Goal: Task Accomplishment & Management: Manage account settings

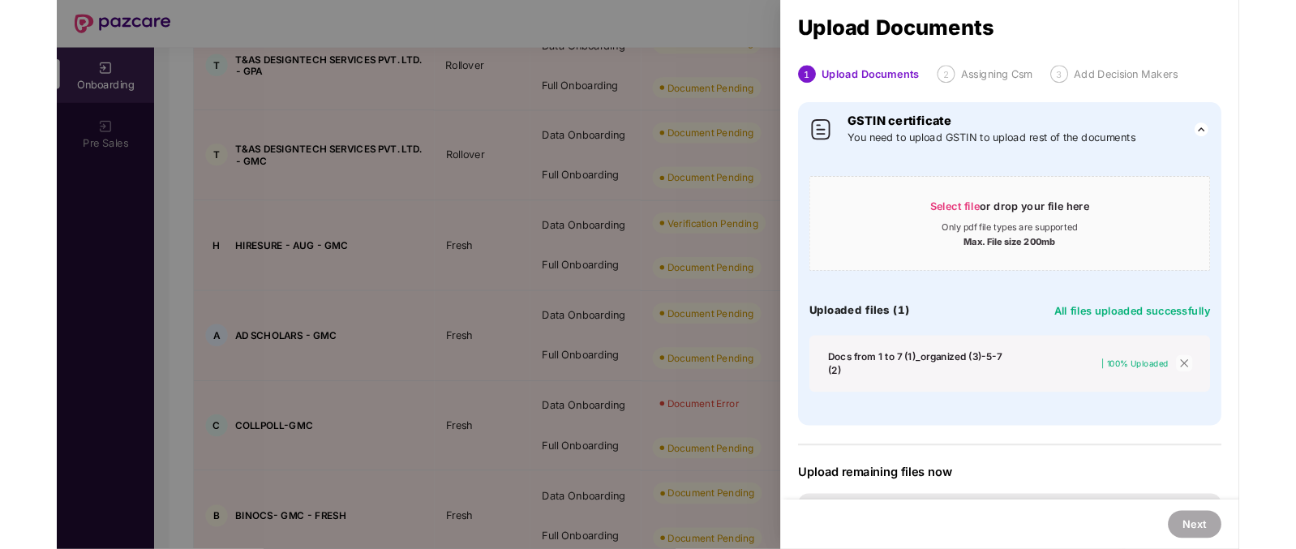
scroll to position [37, 0]
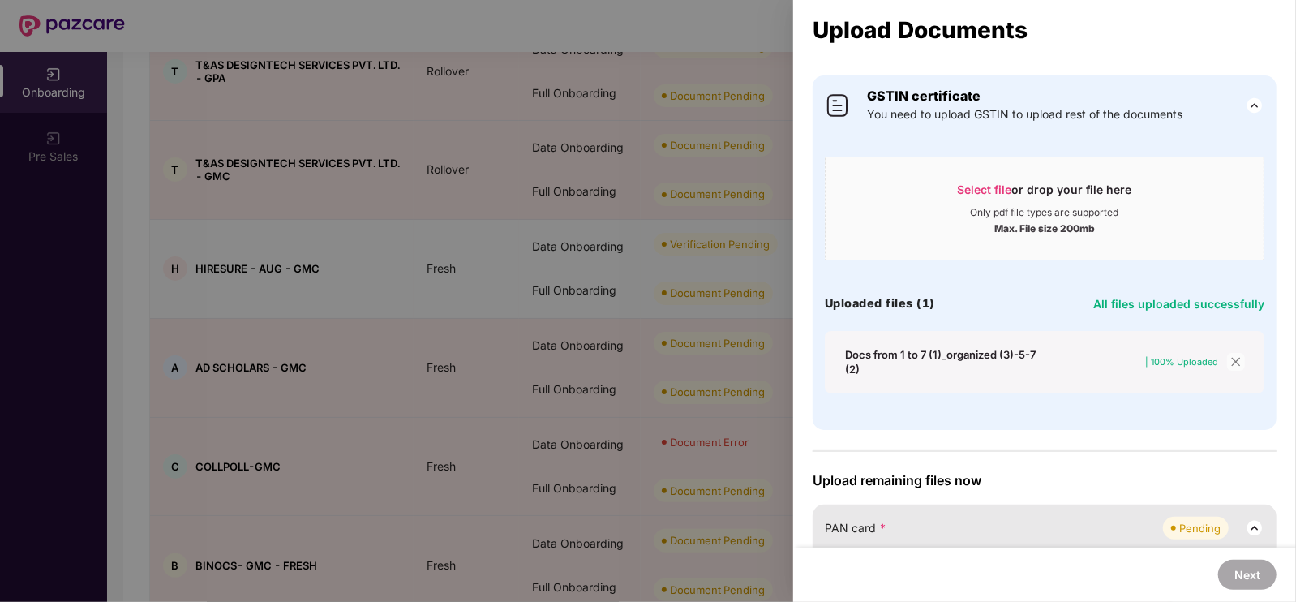
click at [664, 134] on div at bounding box center [648, 301] width 1296 height 602
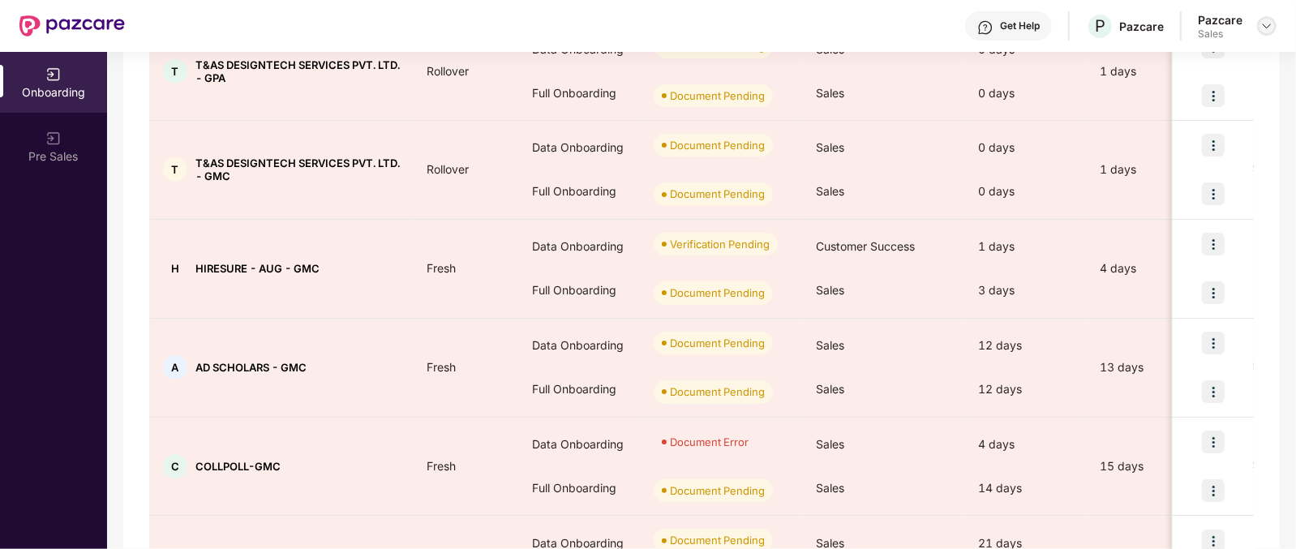
click at [1270, 20] on img at bounding box center [1267, 25] width 13 height 13
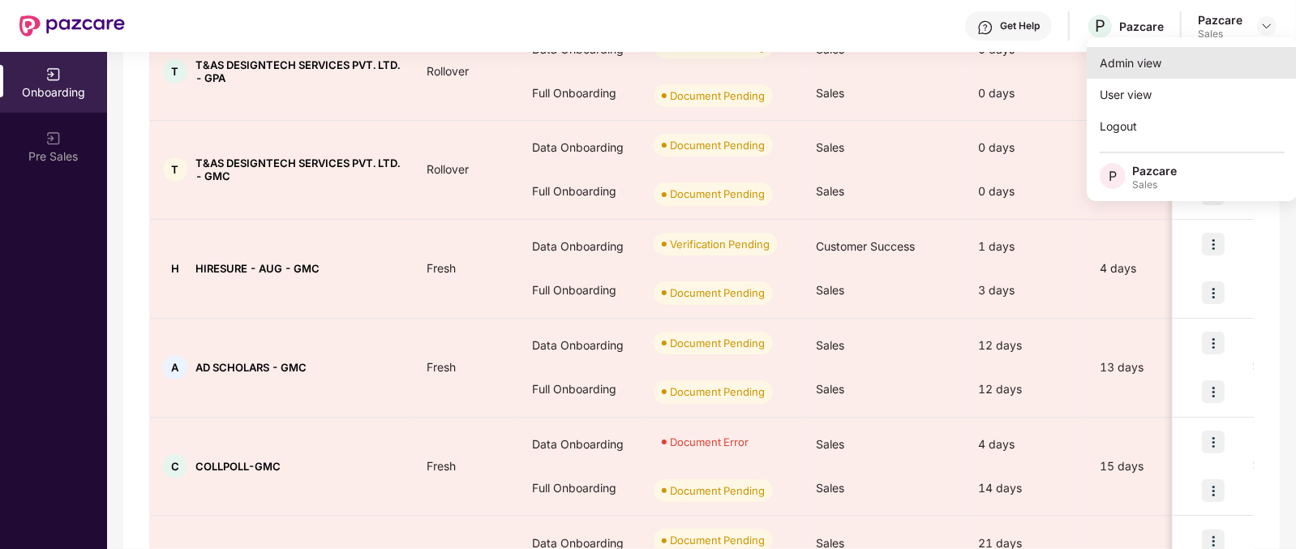
click at [1163, 71] on div "Admin view" at bounding box center [1192, 63] width 211 height 32
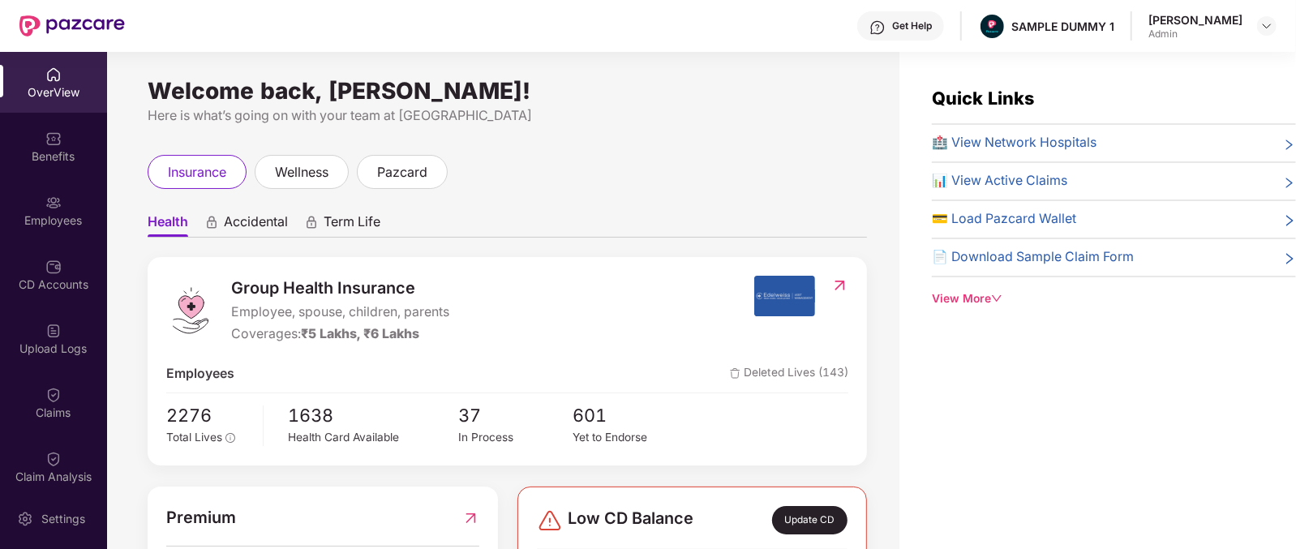
scroll to position [80, 0]
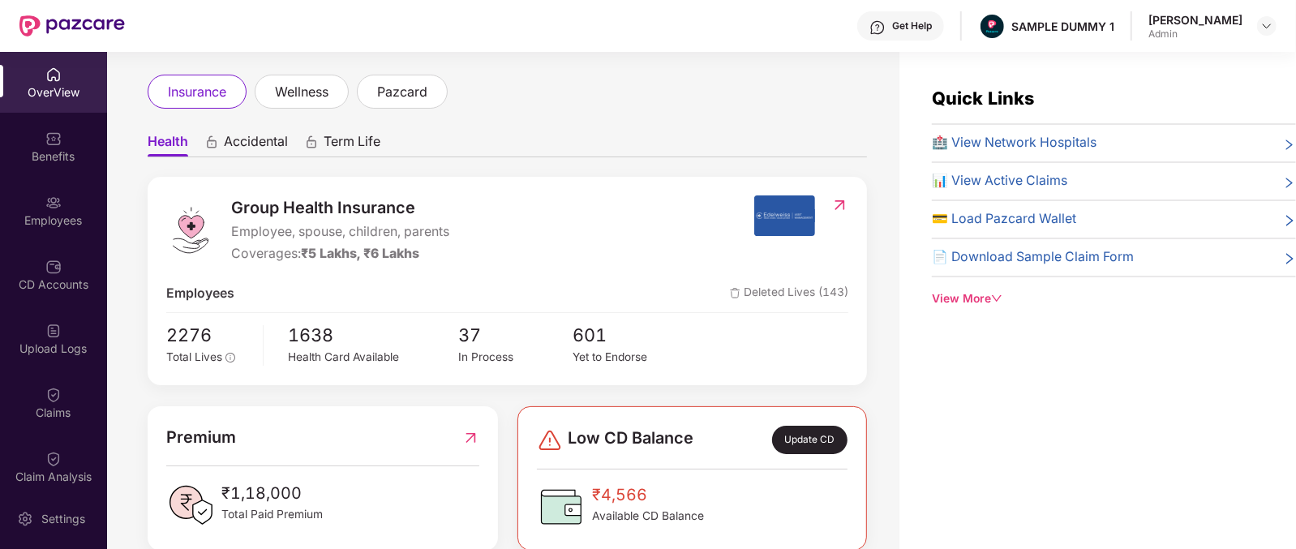
click at [287, 217] on span "Group Health Insurance" at bounding box center [340, 208] width 218 height 25
click at [276, 211] on span "Group Health Insurance" at bounding box center [340, 208] width 218 height 25
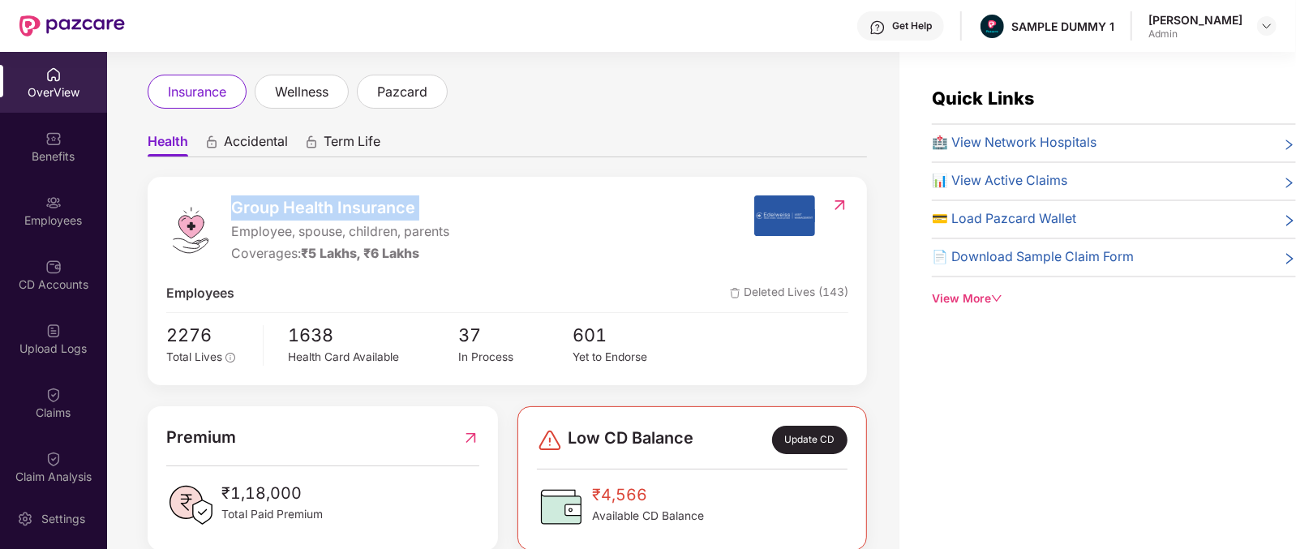
click at [276, 211] on span "Group Health Insurance" at bounding box center [340, 208] width 218 height 25
click at [251, 142] on span "Accidental" at bounding box center [256, 145] width 64 height 24
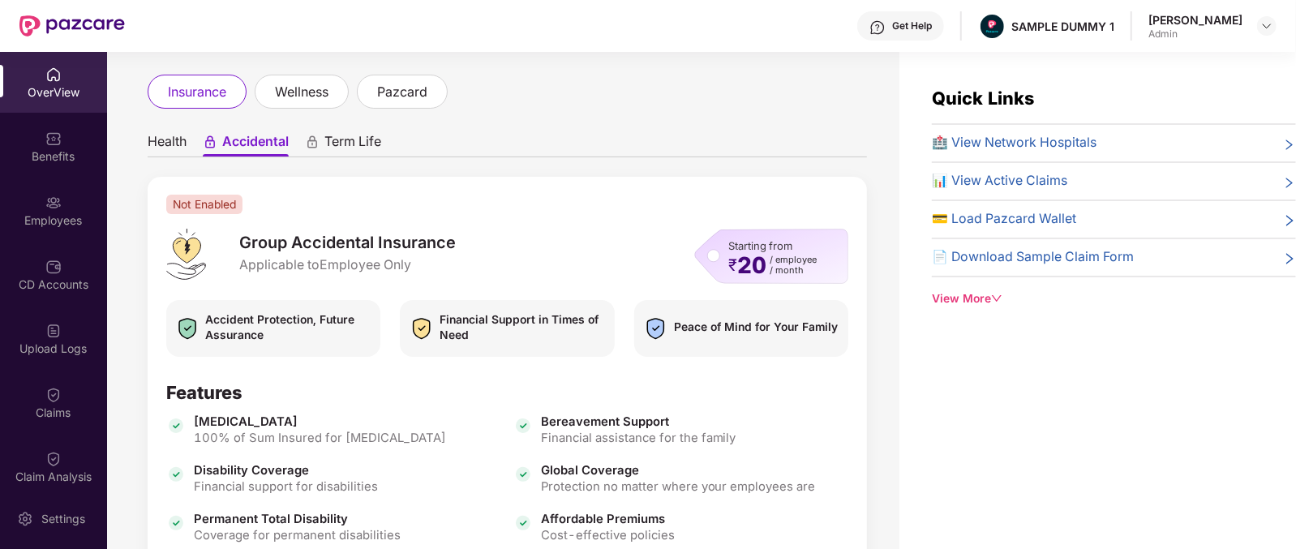
click at [252, 240] on span "Group Accidental Insurance" at bounding box center [347, 243] width 217 height 23
click at [166, 134] on span "Health" at bounding box center [167, 145] width 39 height 24
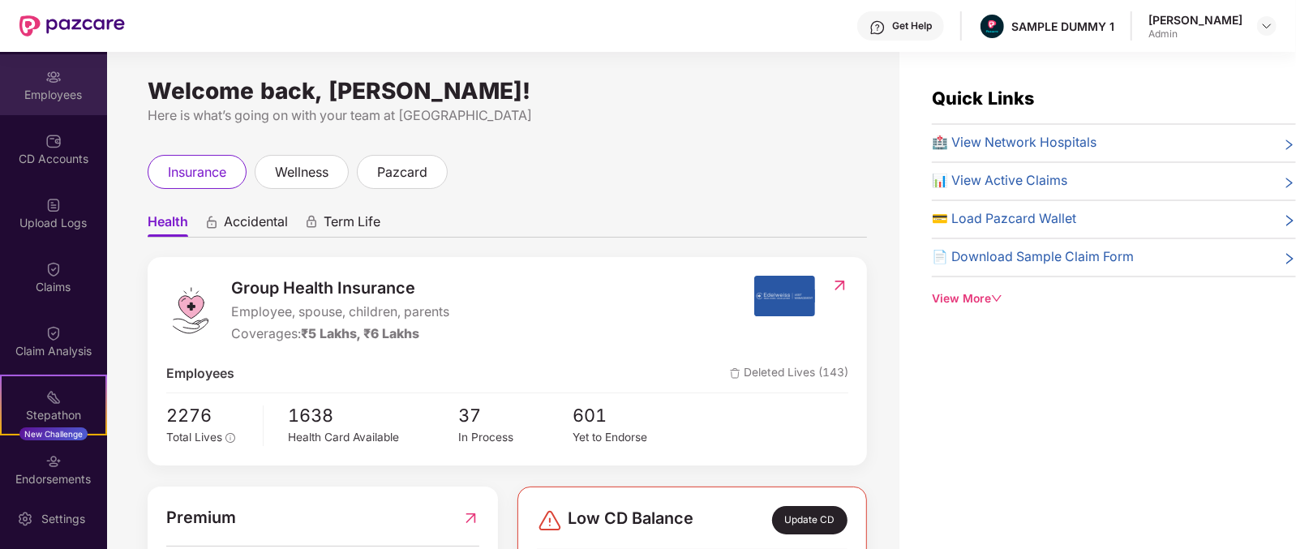
scroll to position [30, 0]
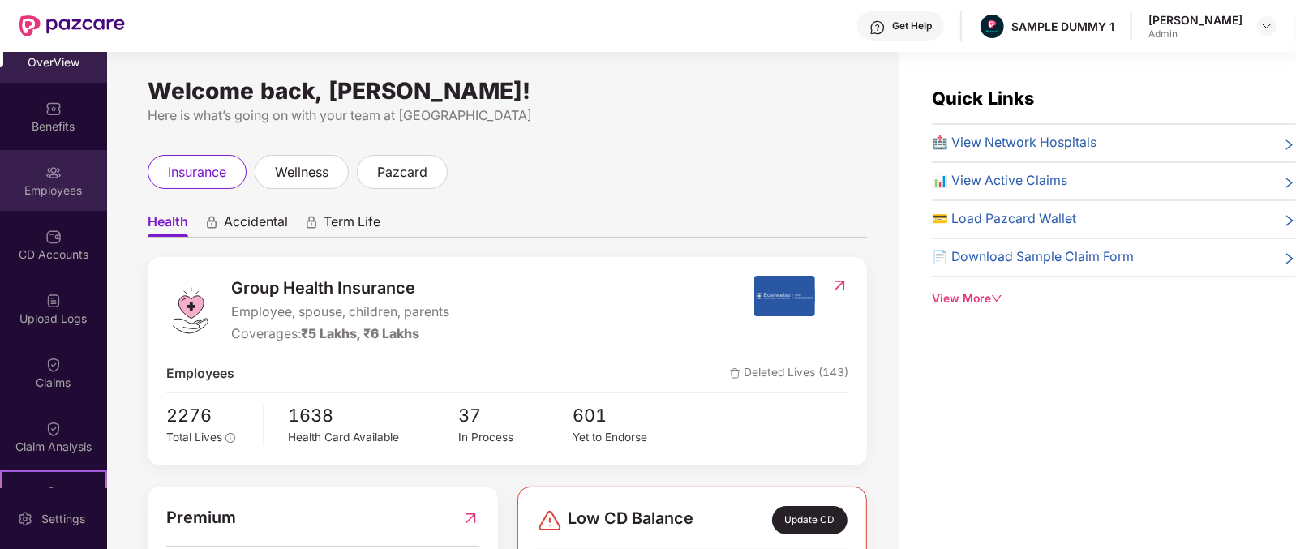
click at [63, 207] on div "Employees" at bounding box center [53, 180] width 107 height 61
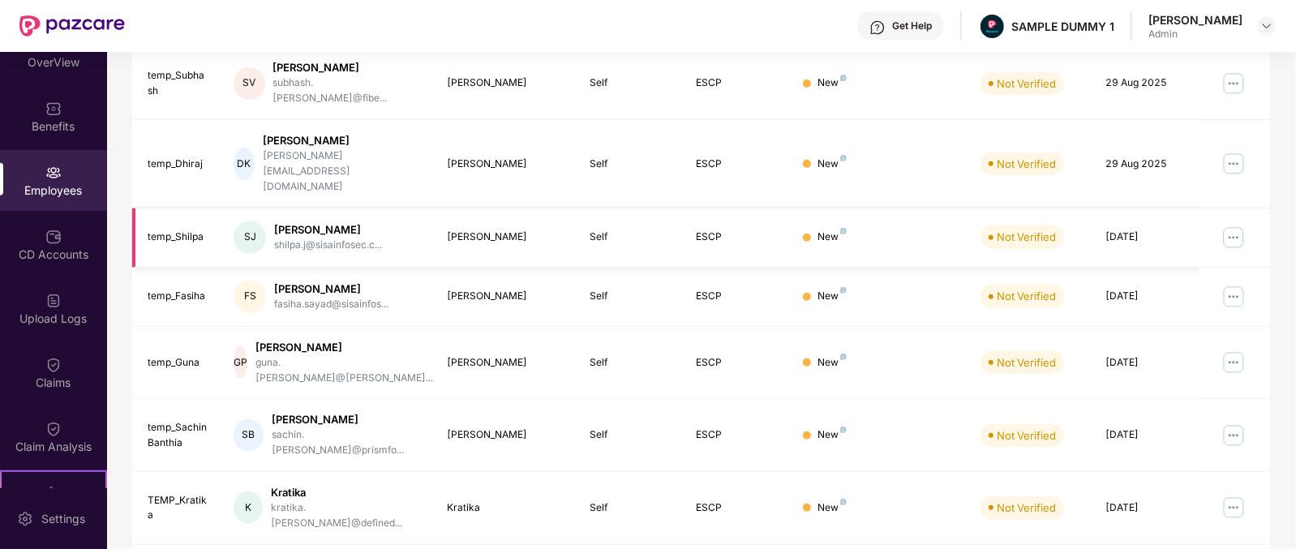
scroll to position [0, 0]
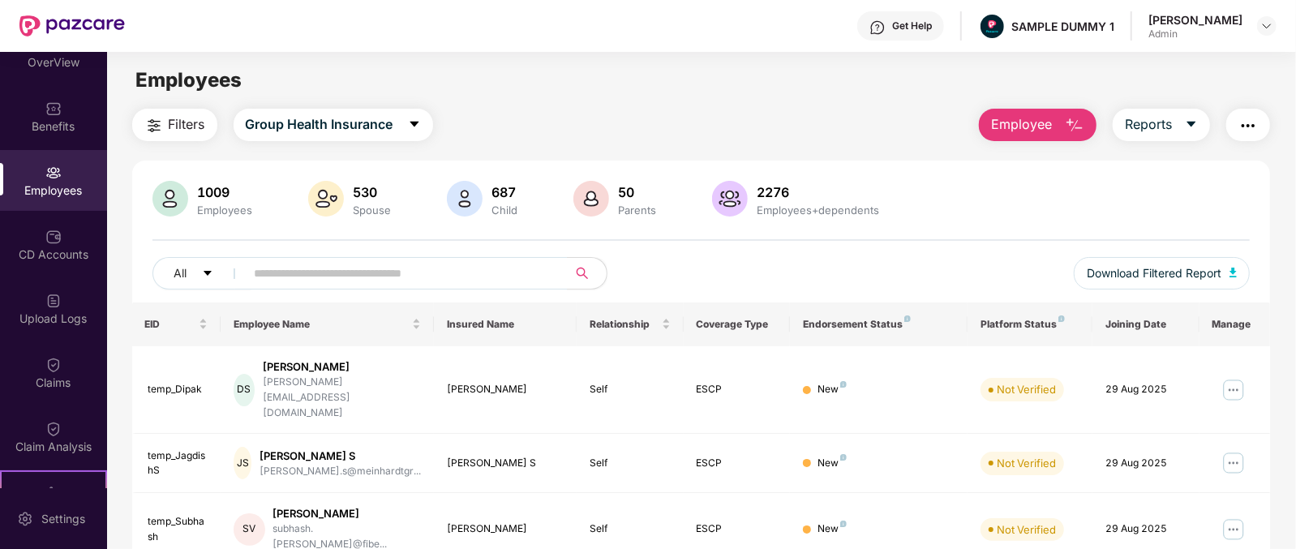
click at [1032, 127] on span "Employee" at bounding box center [1021, 124] width 61 height 20
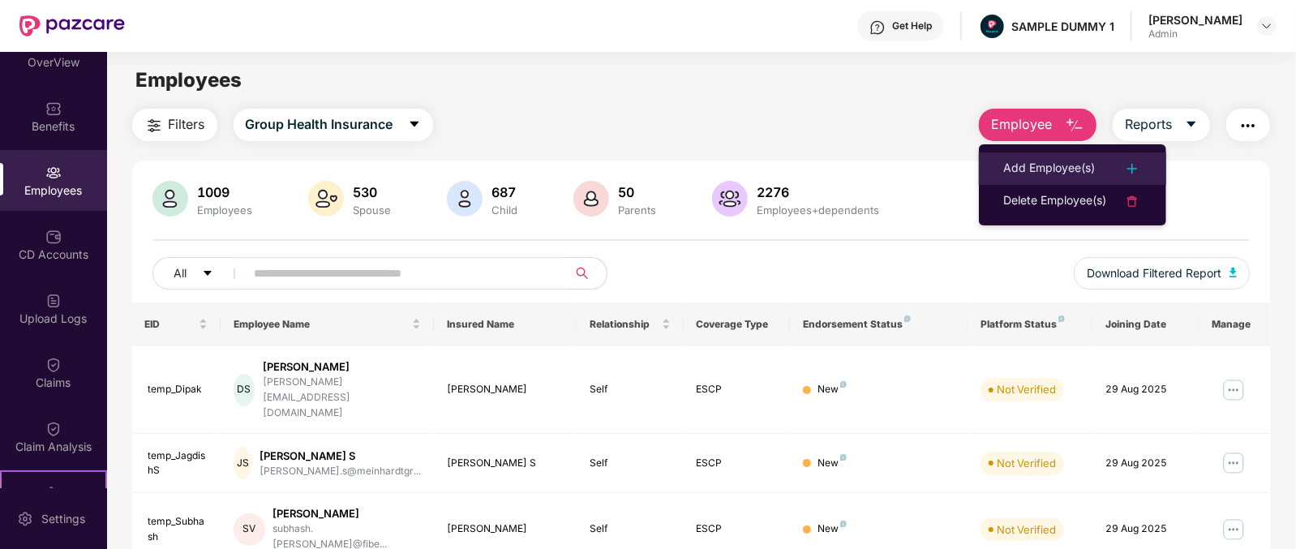
click at [1032, 178] on li "Add Employee(s)" at bounding box center [1072, 169] width 187 height 32
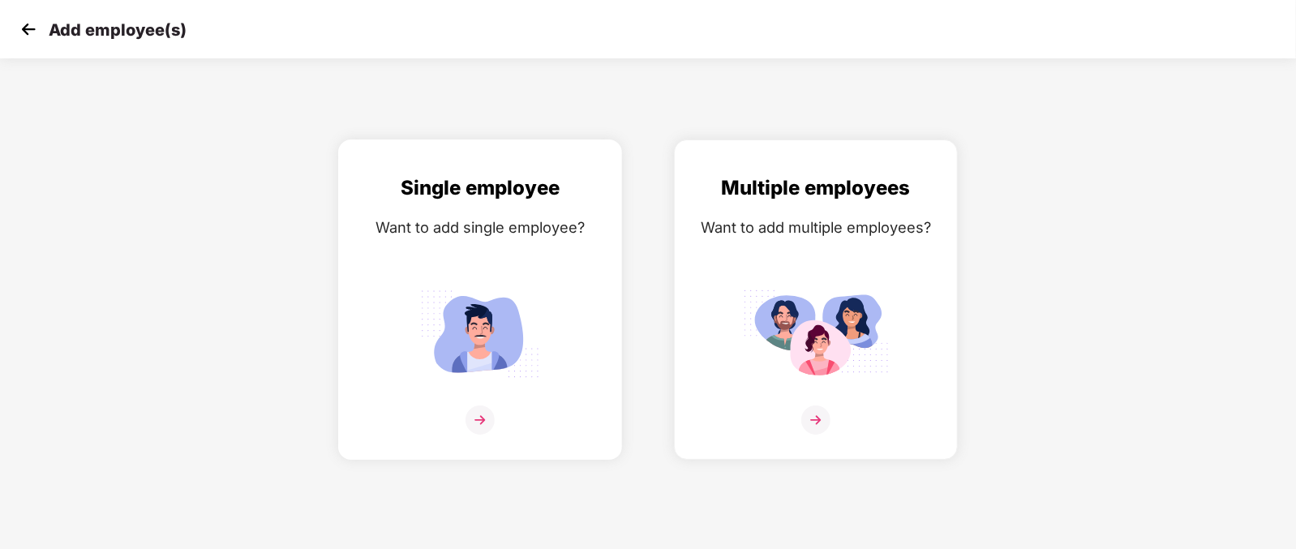
click at [482, 429] on img at bounding box center [480, 420] width 29 height 29
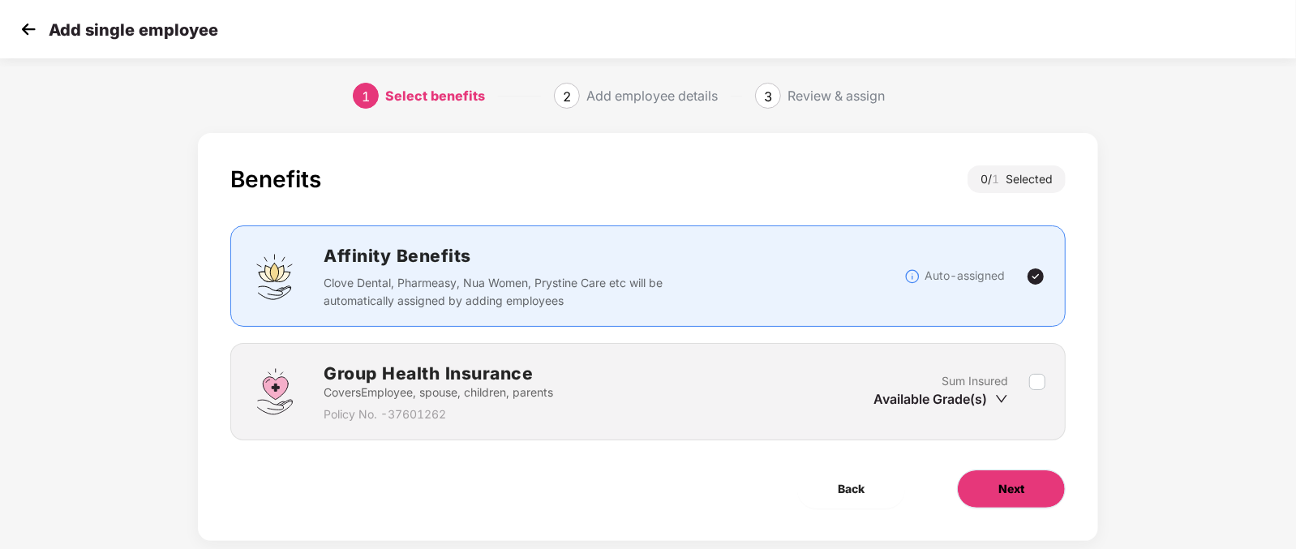
click at [1023, 480] on span "Next" at bounding box center [1012, 489] width 26 height 18
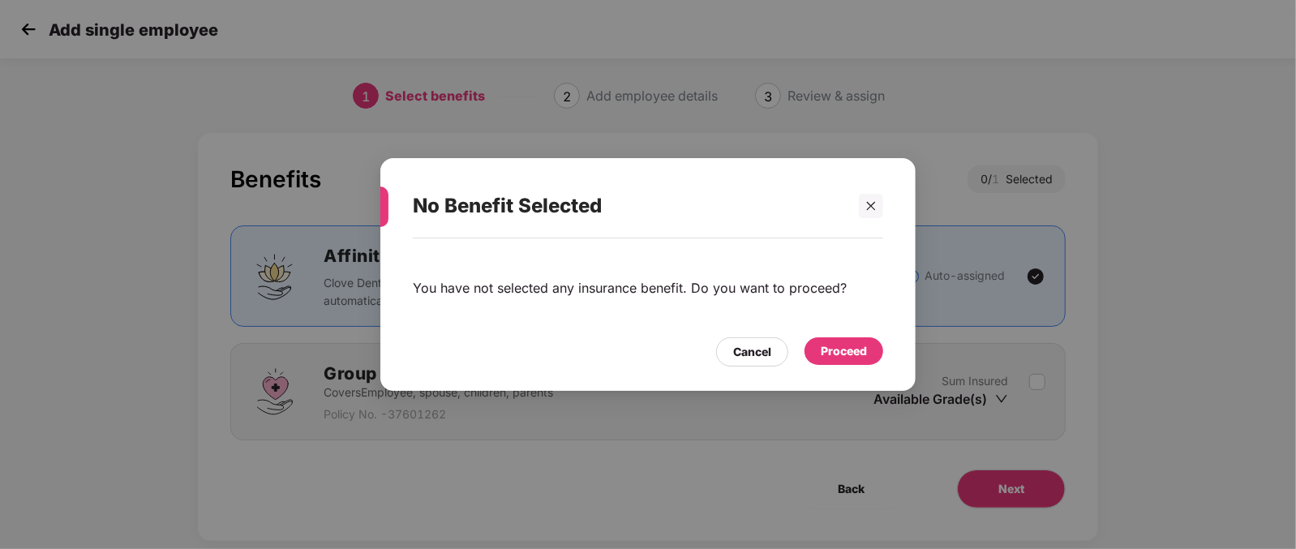
click at [857, 344] on div "Proceed" at bounding box center [844, 351] width 46 height 18
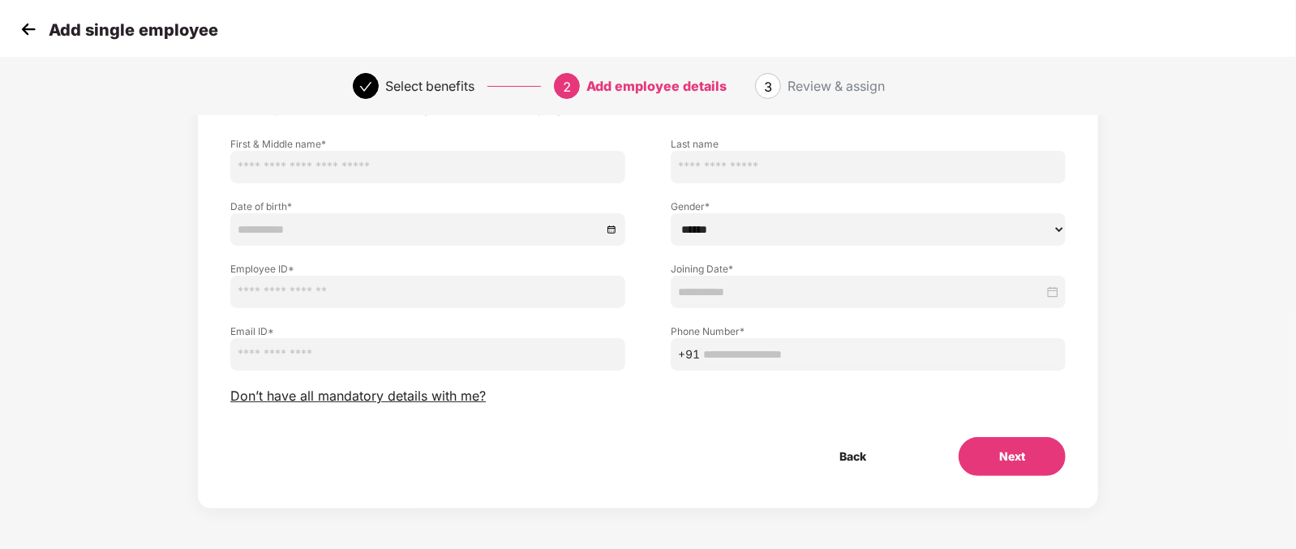
scroll to position [16, 0]
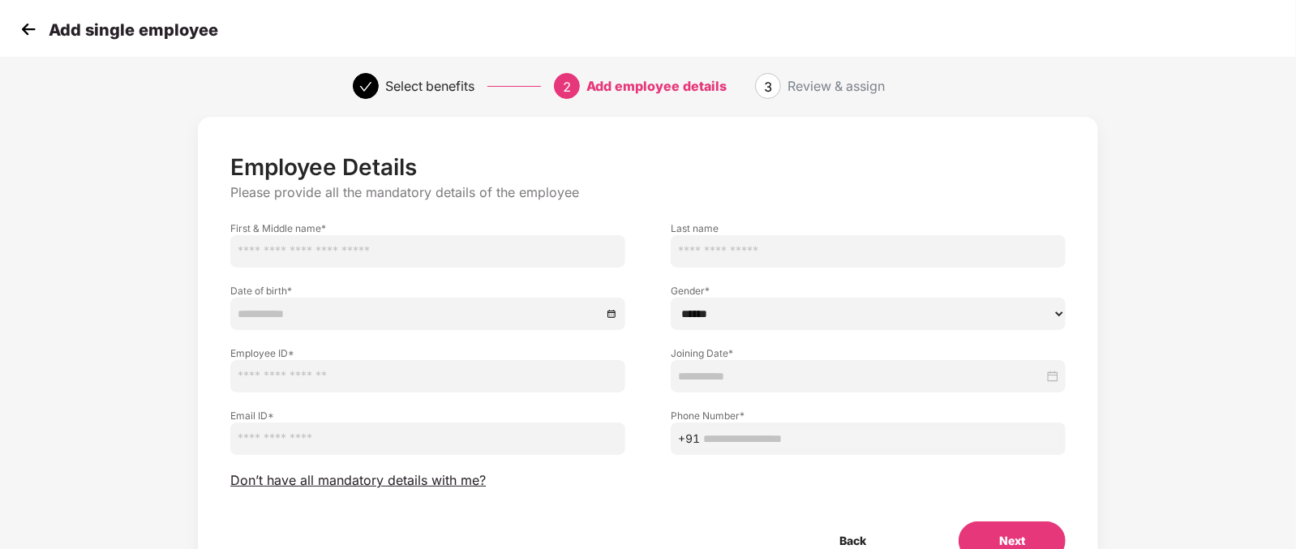
click at [331, 488] on div "Employee Details Please provide all the mandatory details of the employee First…" at bounding box center [648, 356] width 836 height 407
click at [372, 486] on span "Don’t have all mandatory details with me?" at bounding box center [358, 480] width 256 height 17
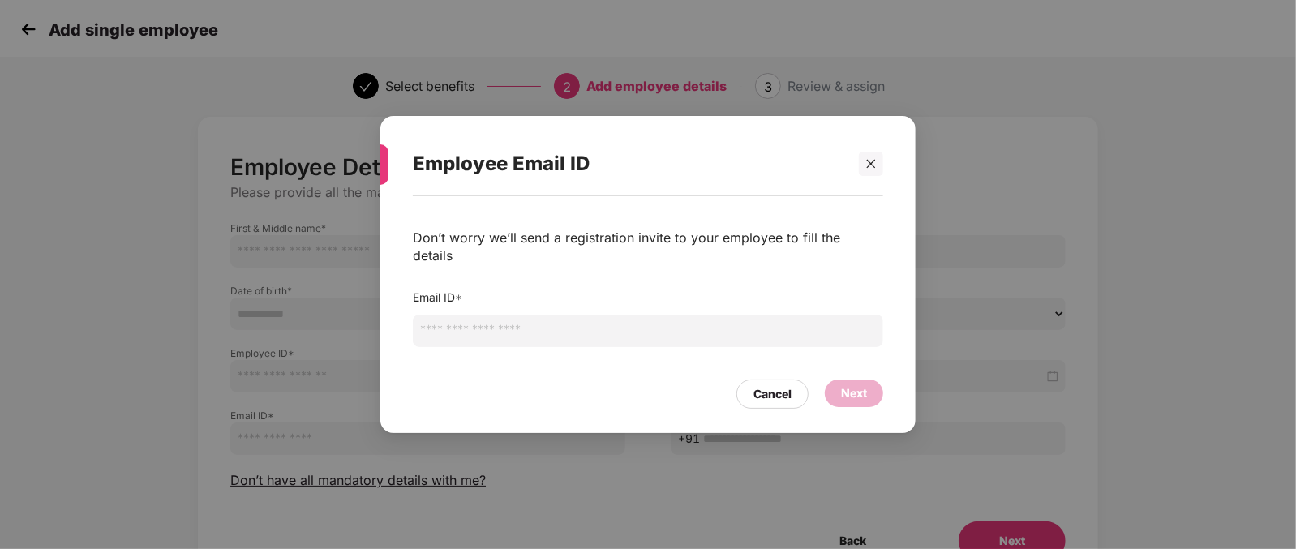
click at [477, 322] on input "email" at bounding box center [648, 331] width 471 height 32
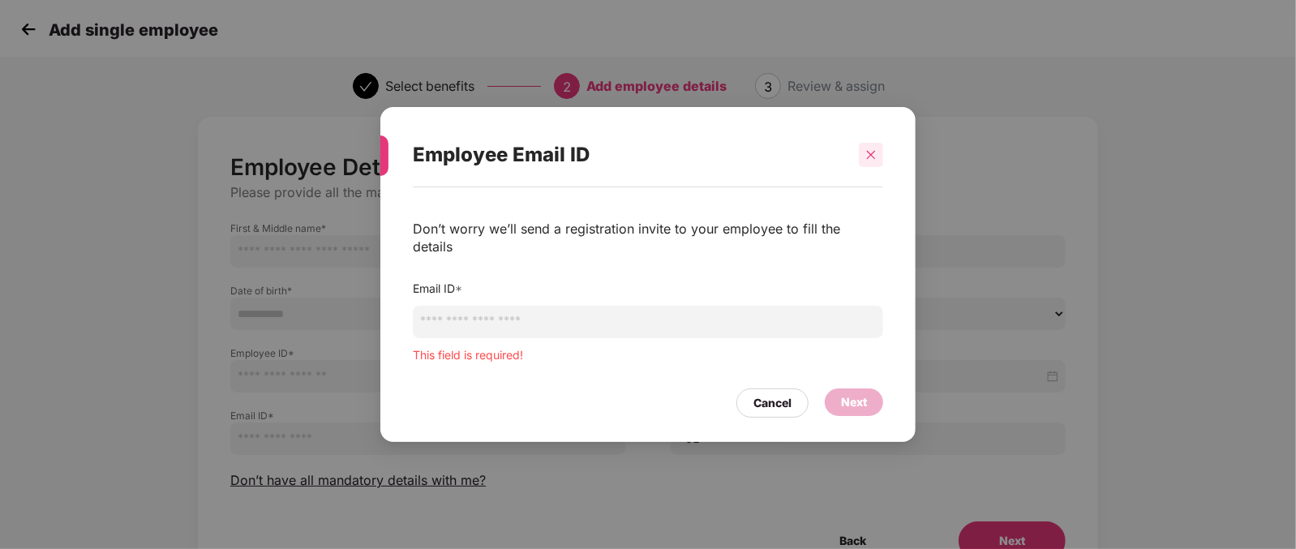
click at [872, 167] on div at bounding box center [871, 155] width 24 height 24
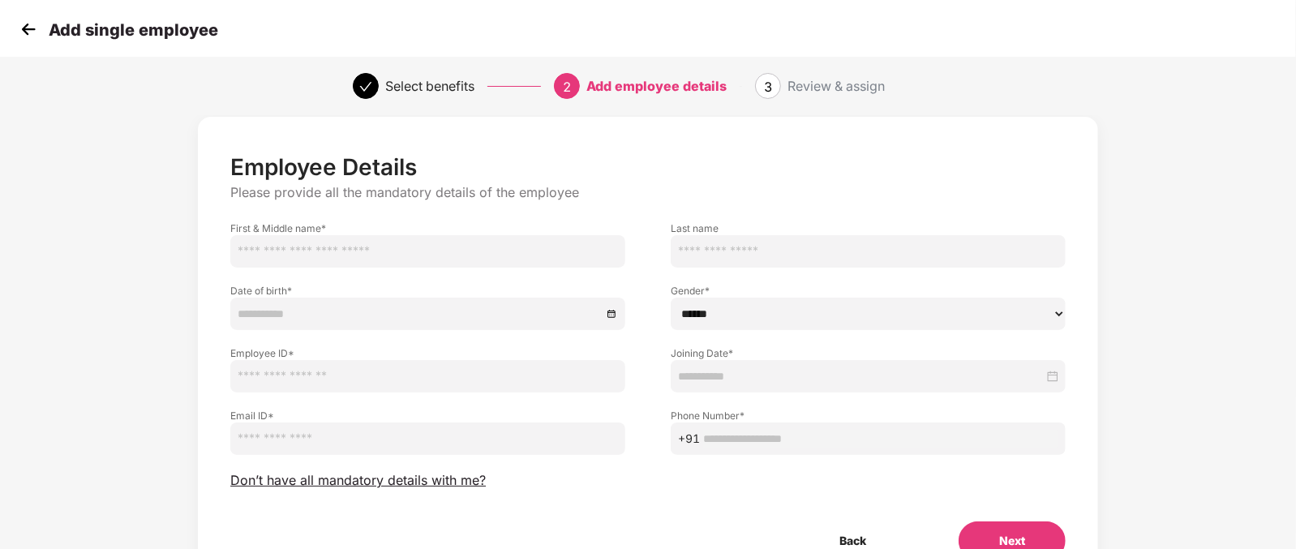
scroll to position [101, 0]
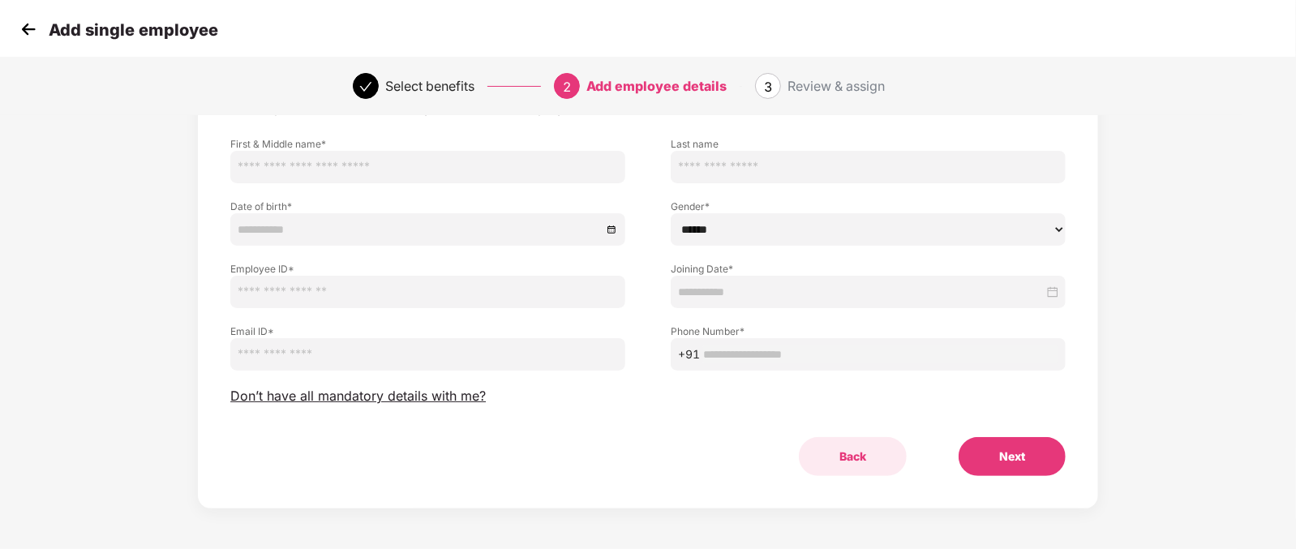
click at [862, 445] on button "Back" at bounding box center [853, 456] width 108 height 39
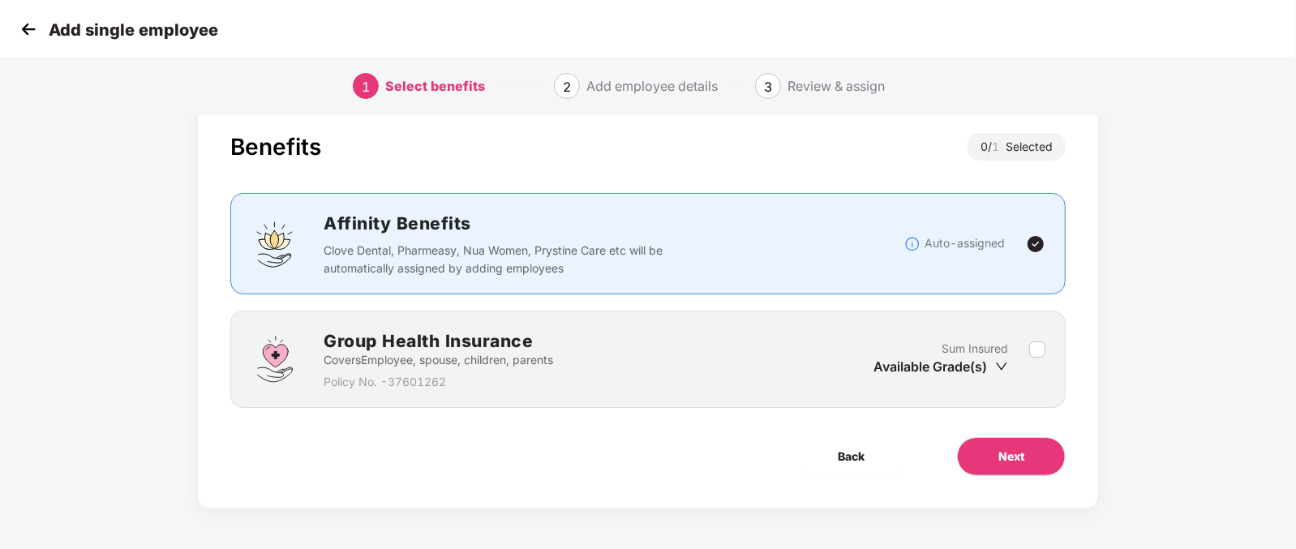
scroll to position [32, 0]
click at [857, 462] on span "Back" at bounding box center [851, 457] width 27 height 18
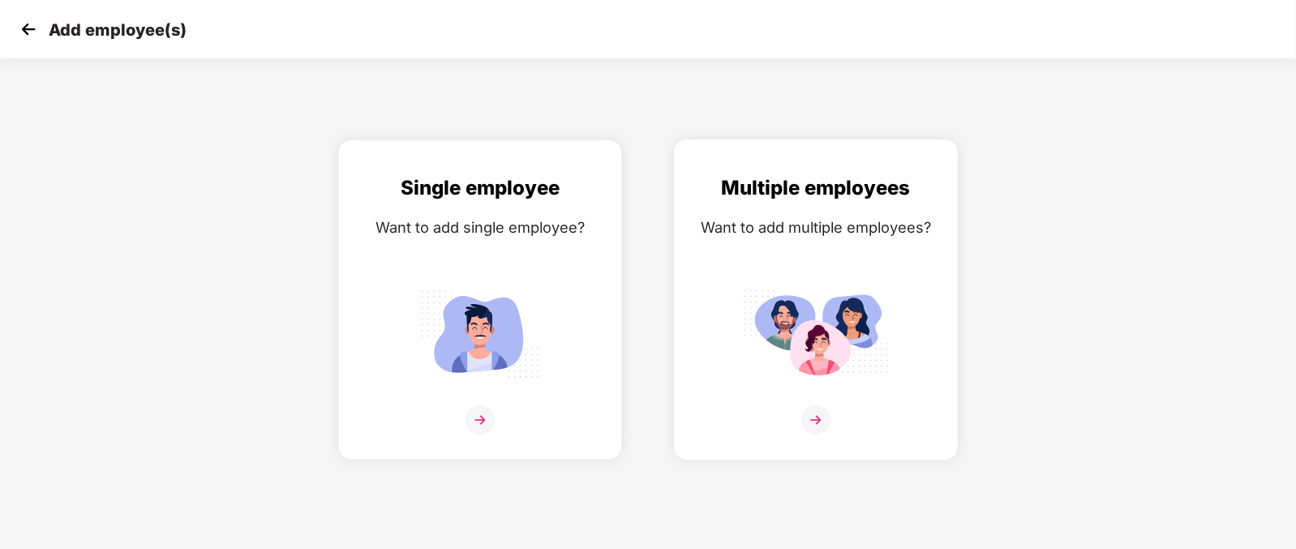
click at [802, 426] on div "Multiple employees Want to add multiple employees?" at bounding box center [816, 314] width 250 height 282
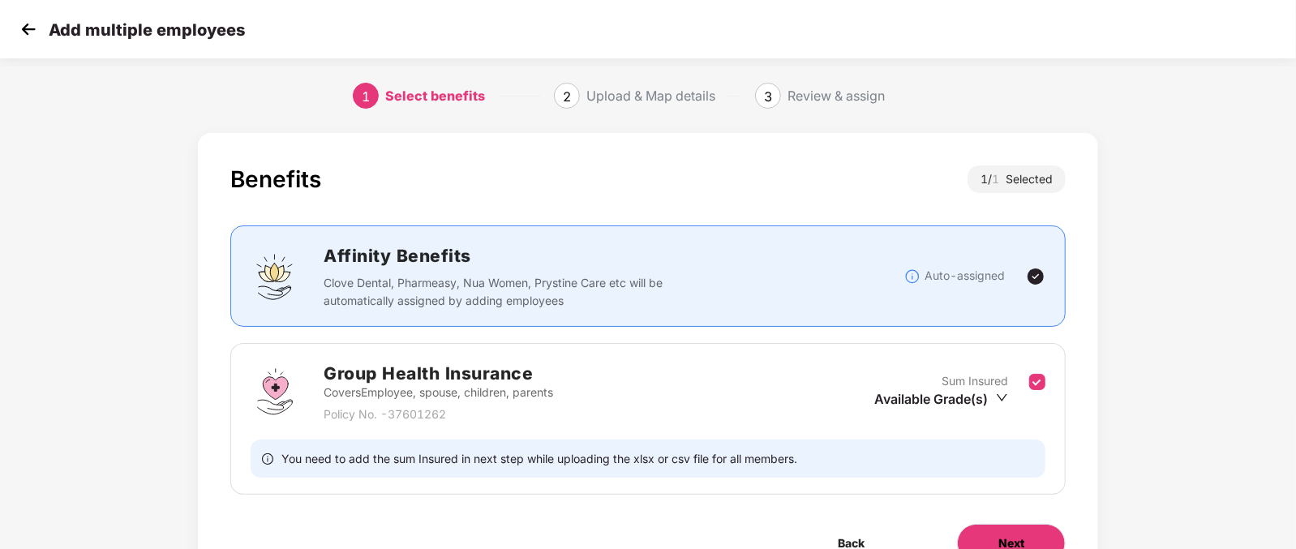
click at [993, 535] on button "Next" at bounding box center [1011, 543] width 109 height 39
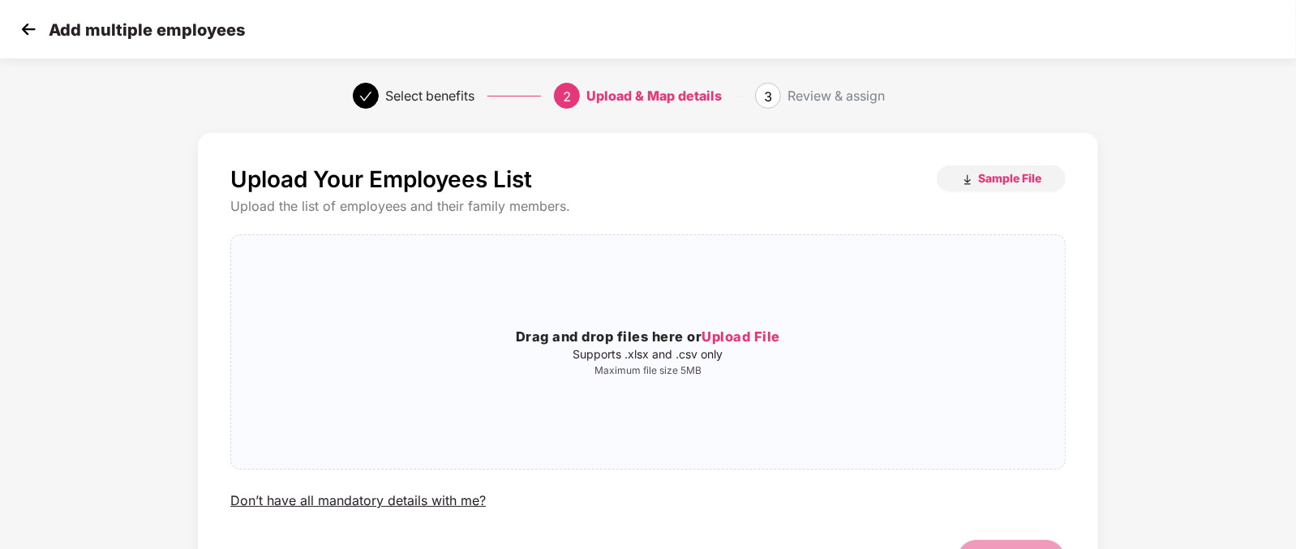
click at [24, 41] on img at bounding box center [28, 29] width 24 height 24
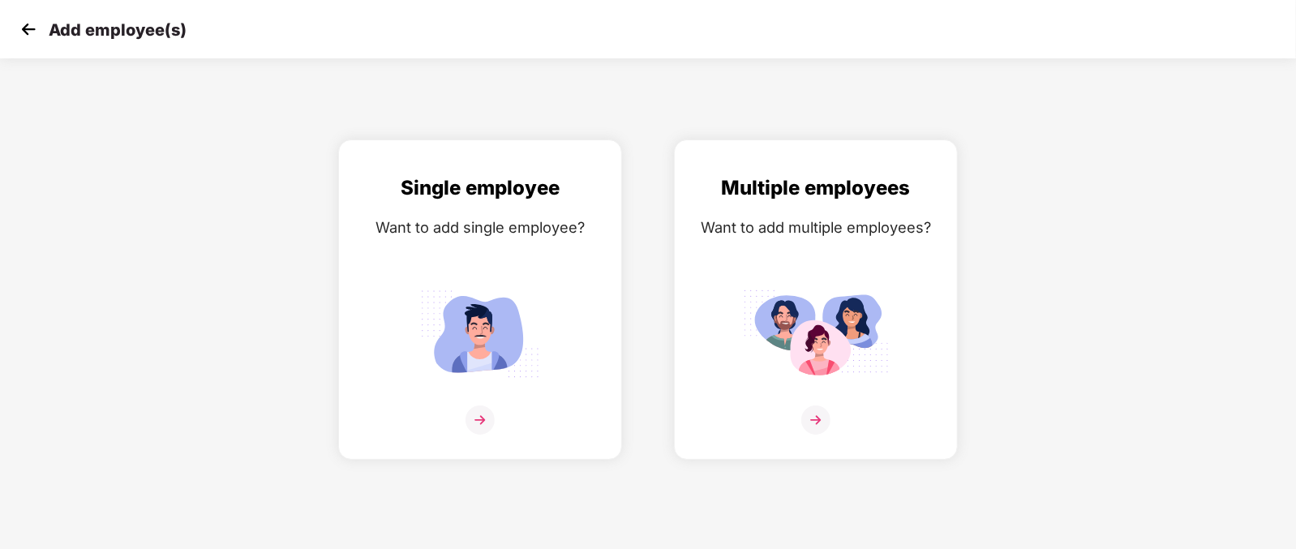
click at [24, 41] on img at bounding box center [28, 29] width 24 height 24
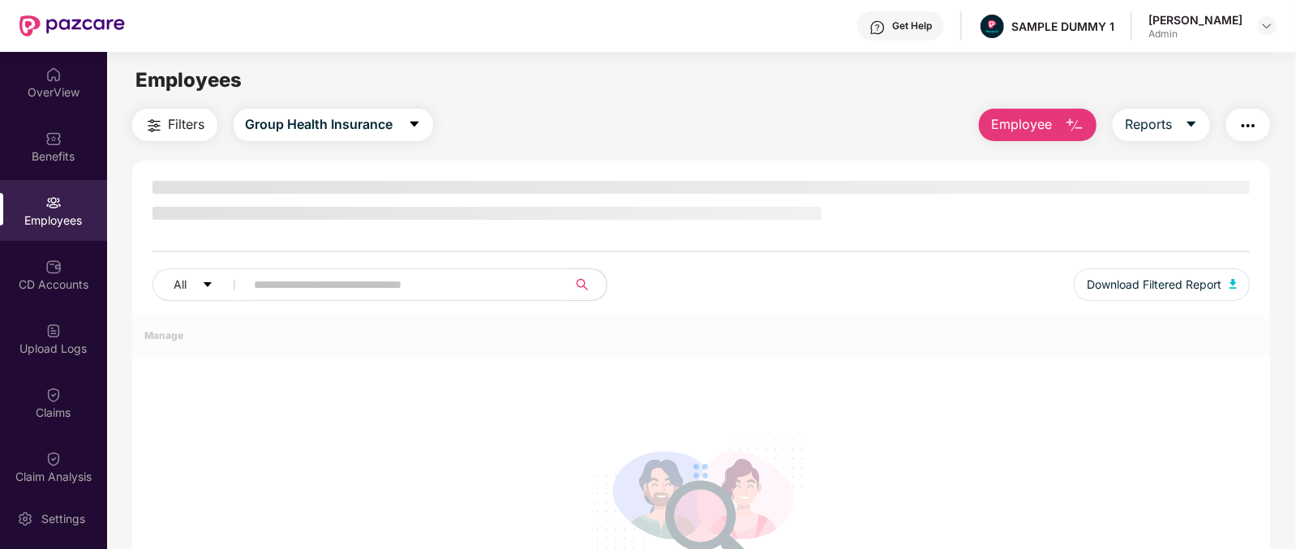
click at [1026, 120] on span "Employee" at bounding box center [1021, 124] width 61 height 20
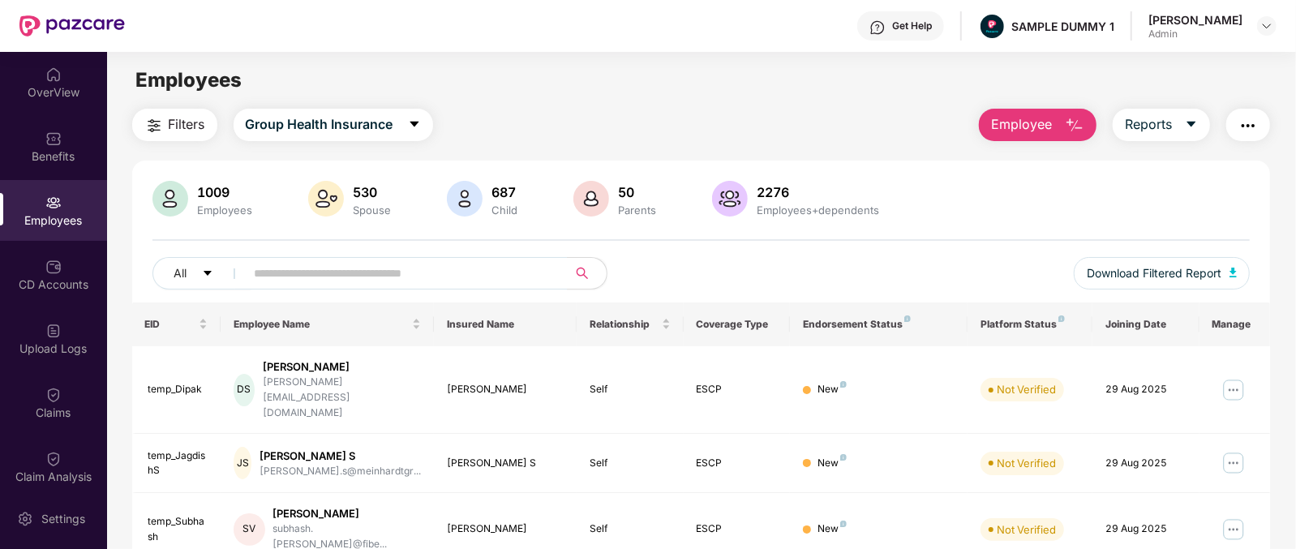
click at [846, 83] on div "Employees" at bounding box center [701, 80] width 1188 height 31
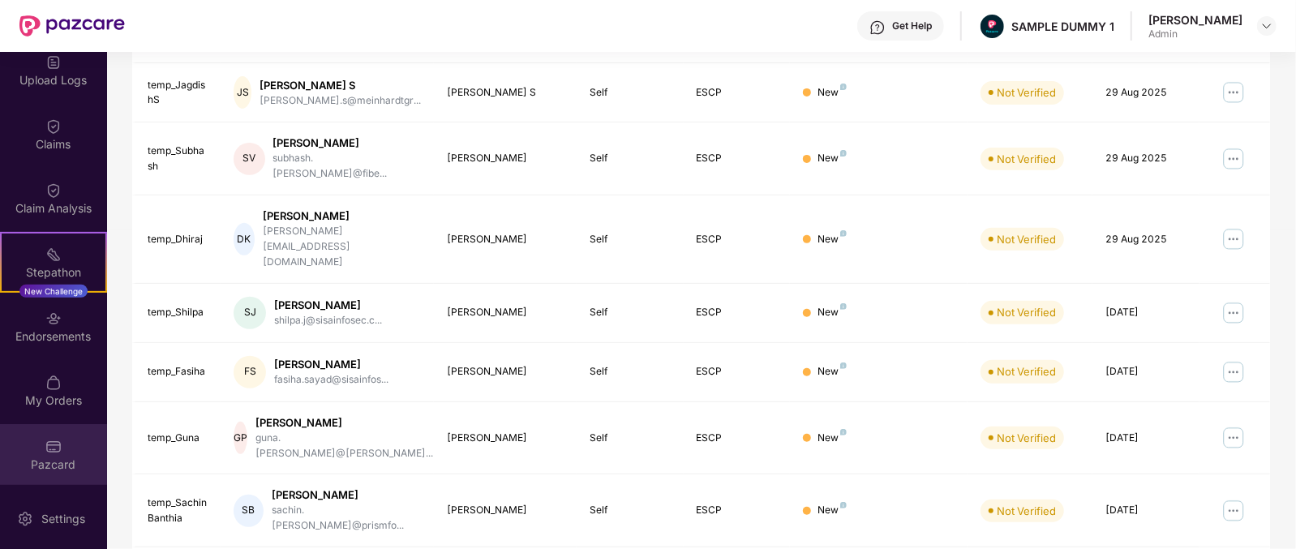
scroll to position [446, 0]
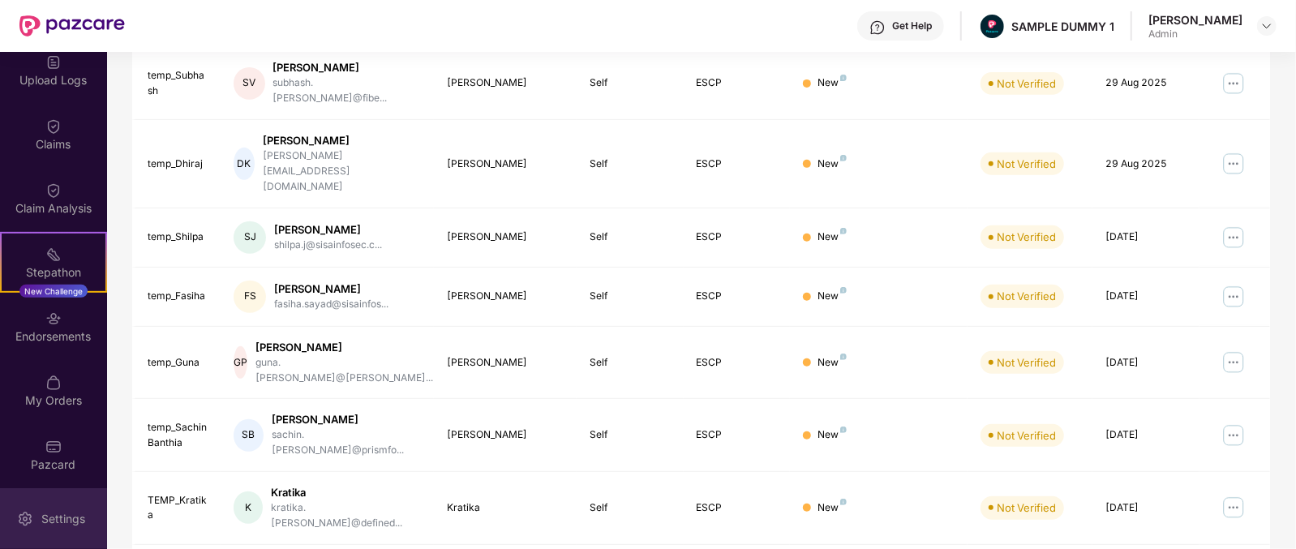
click at [45, 507] on div "Settings" at bounding box center [53, 518] width 107 height 61
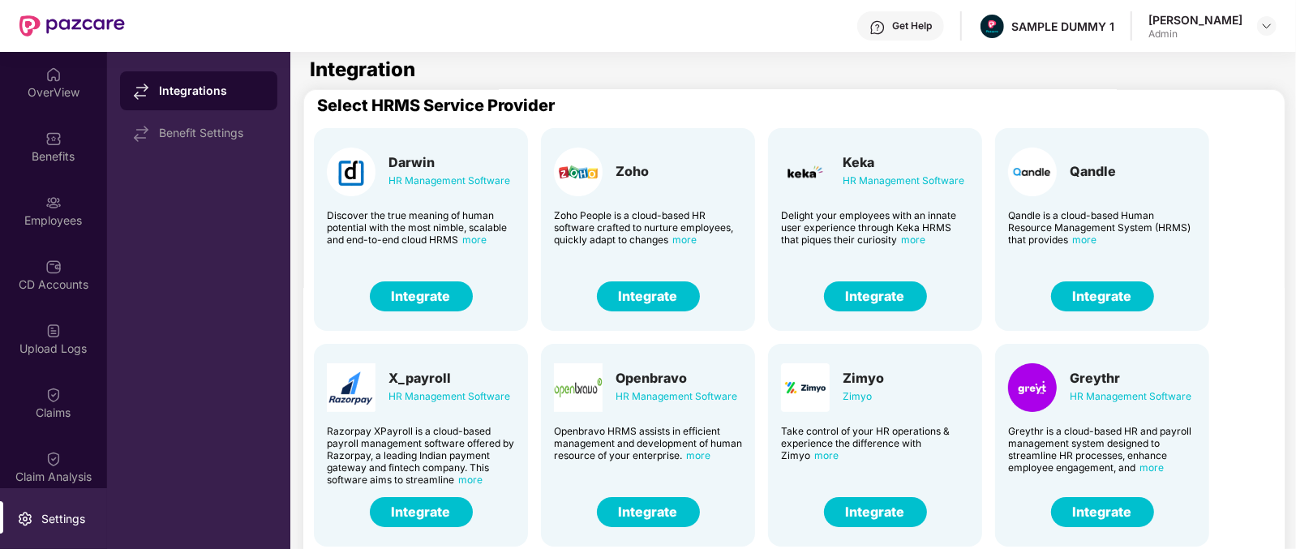
scroll to position [0, 11]
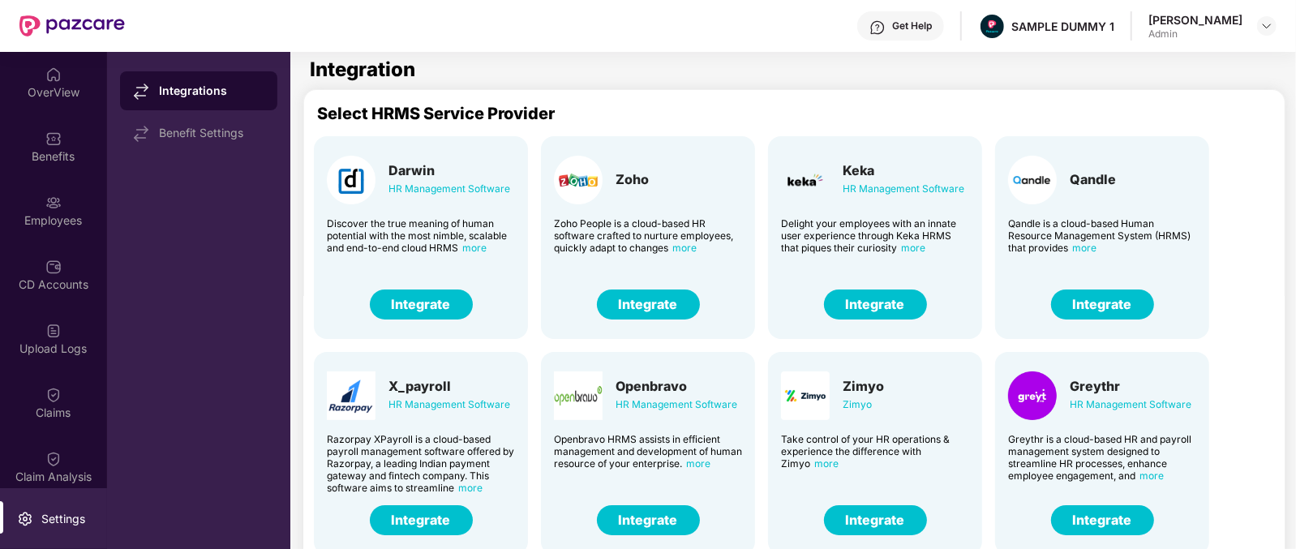
click at [643, 189] on div "Zoho" at bounding box center [648, 180] width 188 height 49
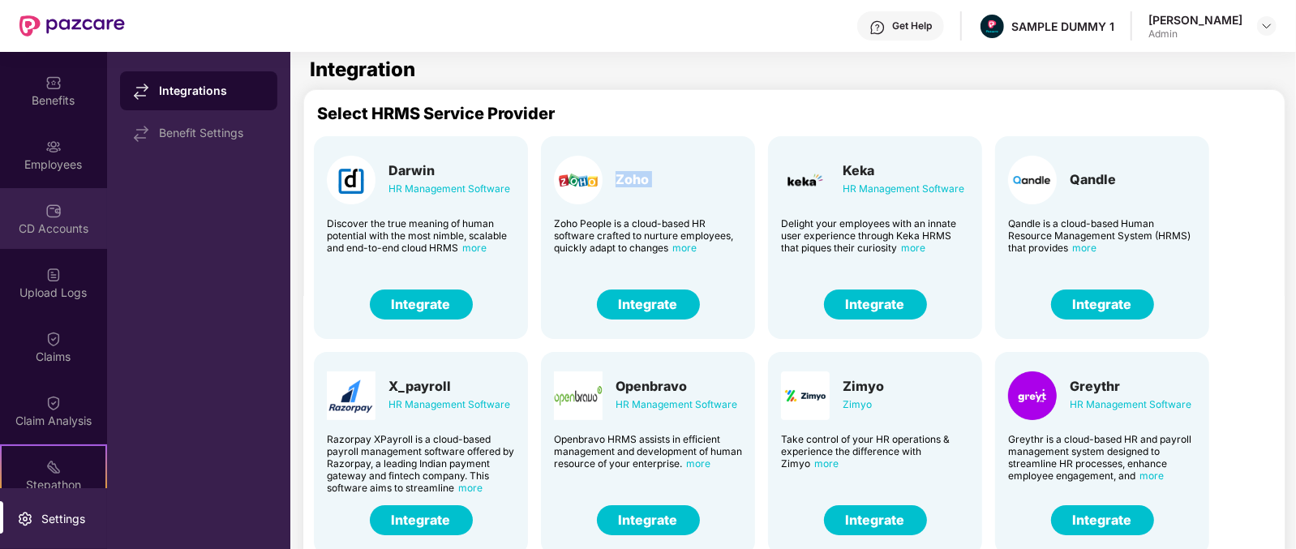
scroll to position [58, 0]
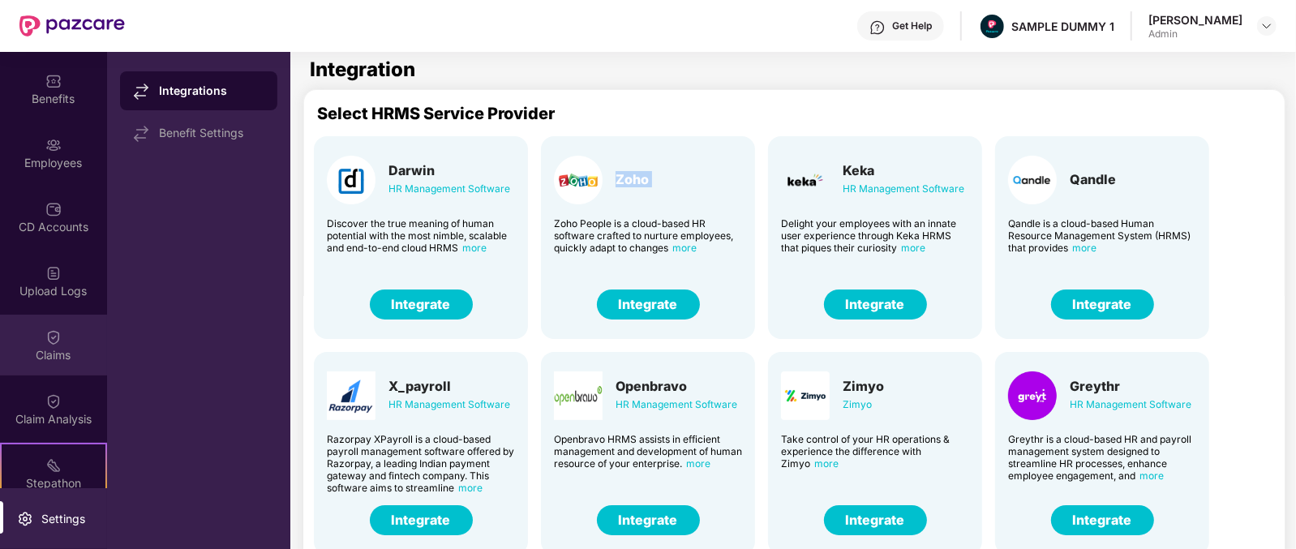
click at [54, 329] on img at bounding box center [53, 337] width 16 height 16
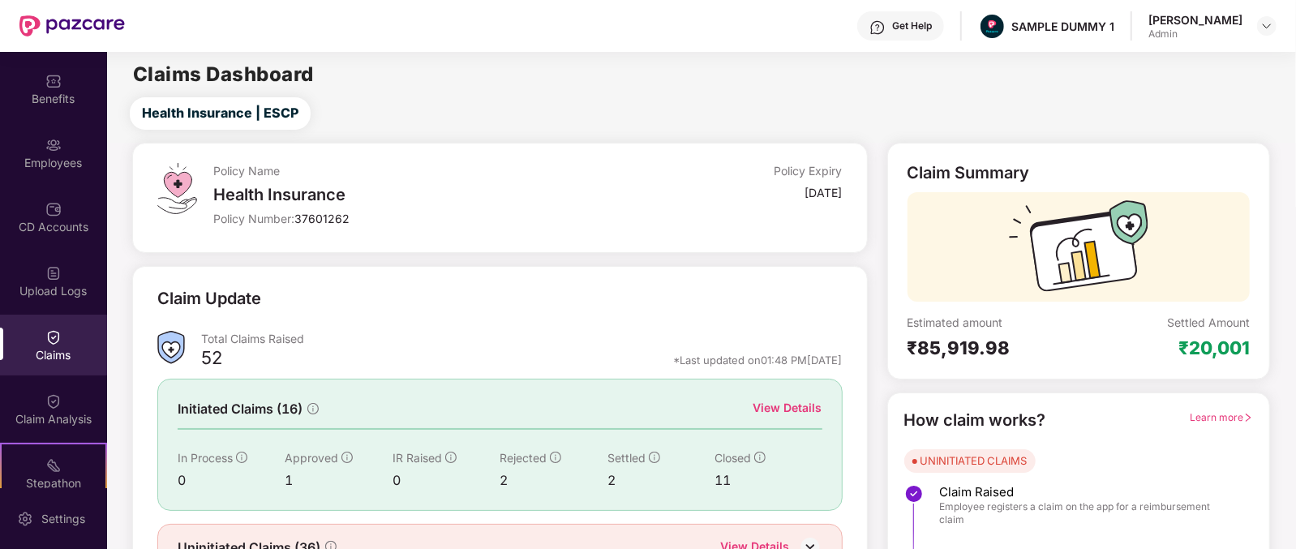
scroll to position [85, 0]
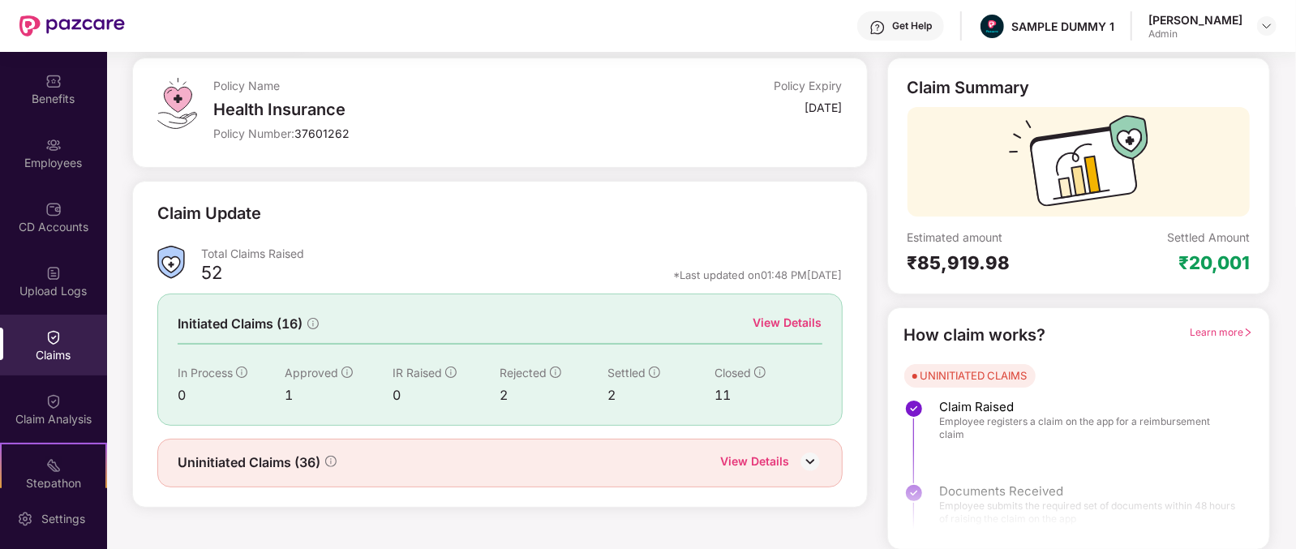
click at [794, 311] on div "Initiated Claims (16) View Details In Process 0 Approved 1 IR Raised 0 Rejected…" at bounding box center [499, 359] width 685 height 131
click at [780, 333] on div "View Details" at bounding box center [788, 324] width 69 height 20
click at [794, 322] on div "View Details" at bounding box center [788, 323] width 69 height 18
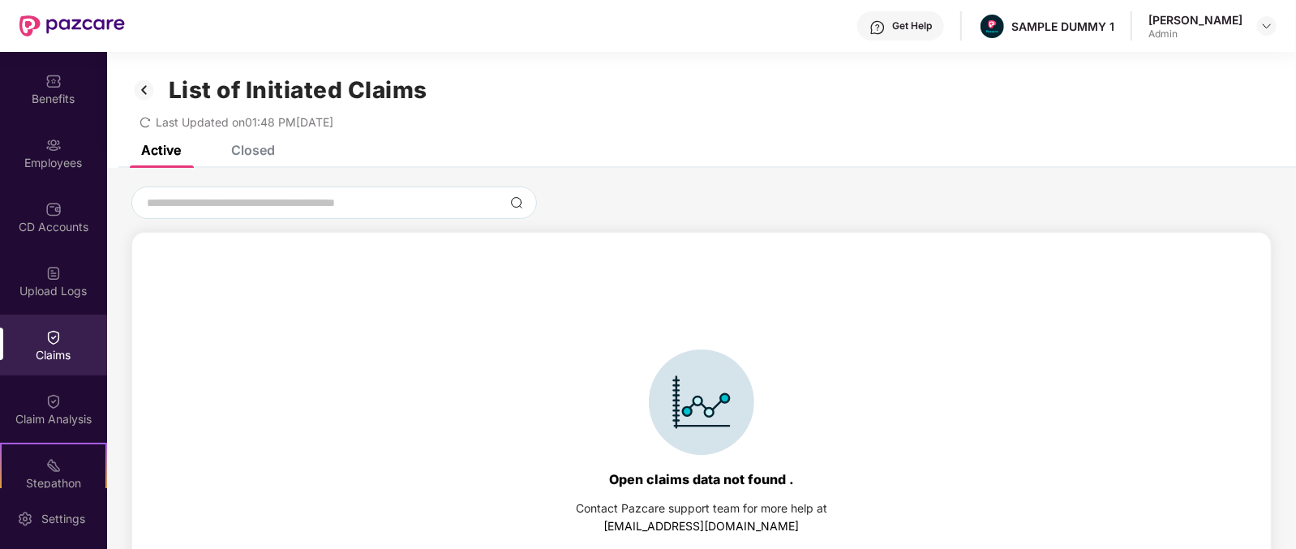
scroll to position [69, 0]
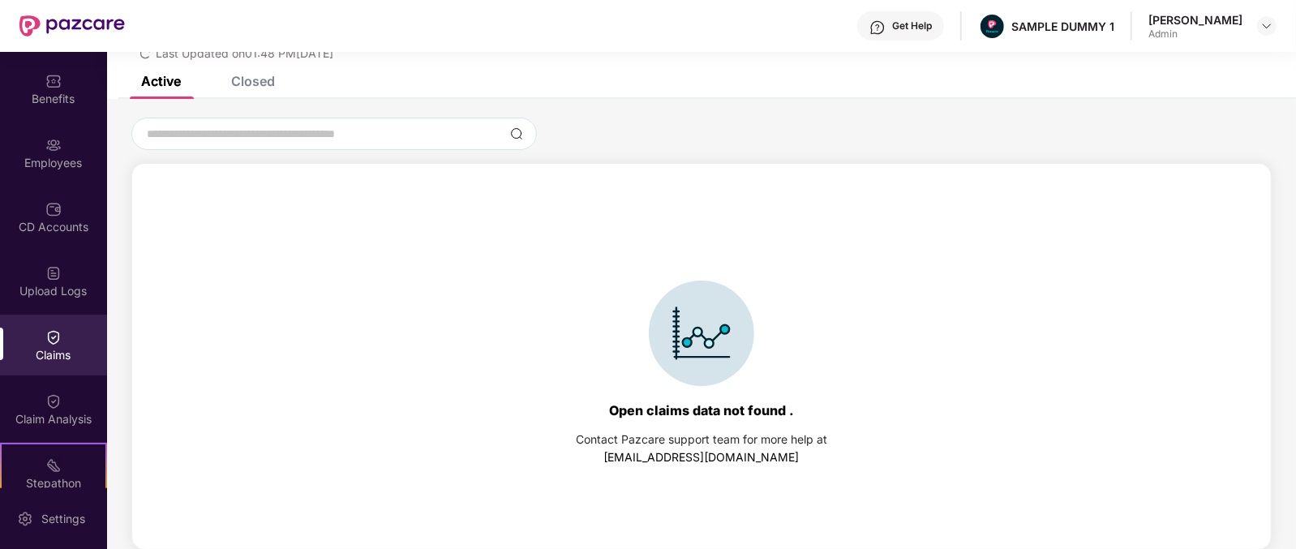
click at [245, 92] on div "Closed" at bounding box center [241, 81] width 68 height 36
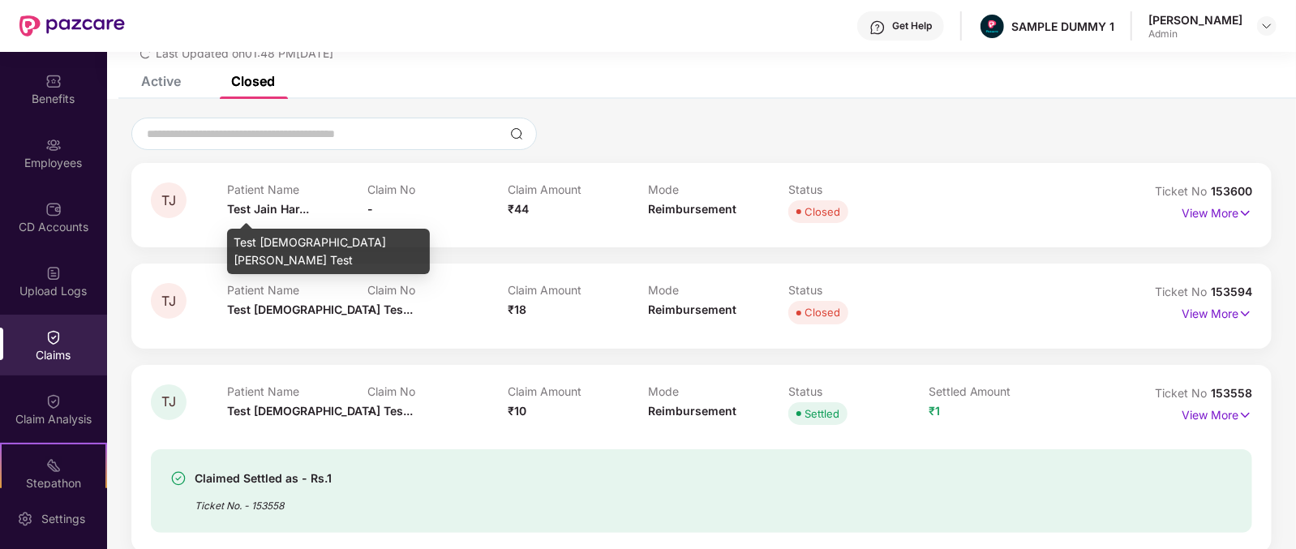
click at [253, 208] on span "Test Jain Har..." at bounding box center [268, 209] width 82 height 14
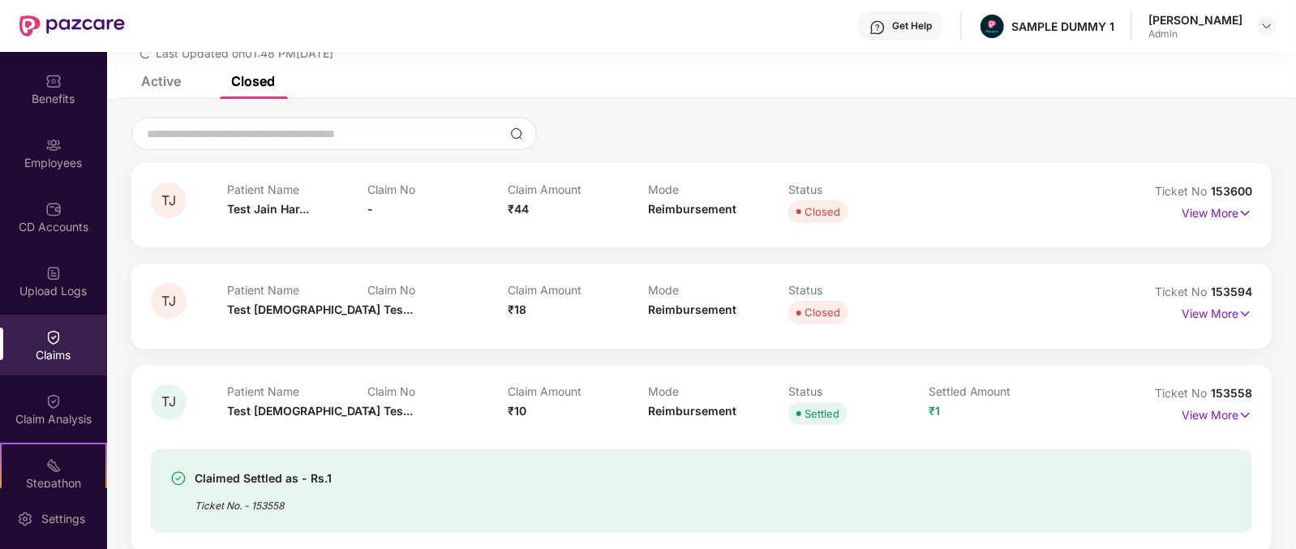
click at [531, 204] on div "Claim Amount ₹44" at bounding box center [578, 205] width 140 height 45
click at [686, 220] on div "Mode Reimbursement" at bounding box center [718, 205] width 140 height 45
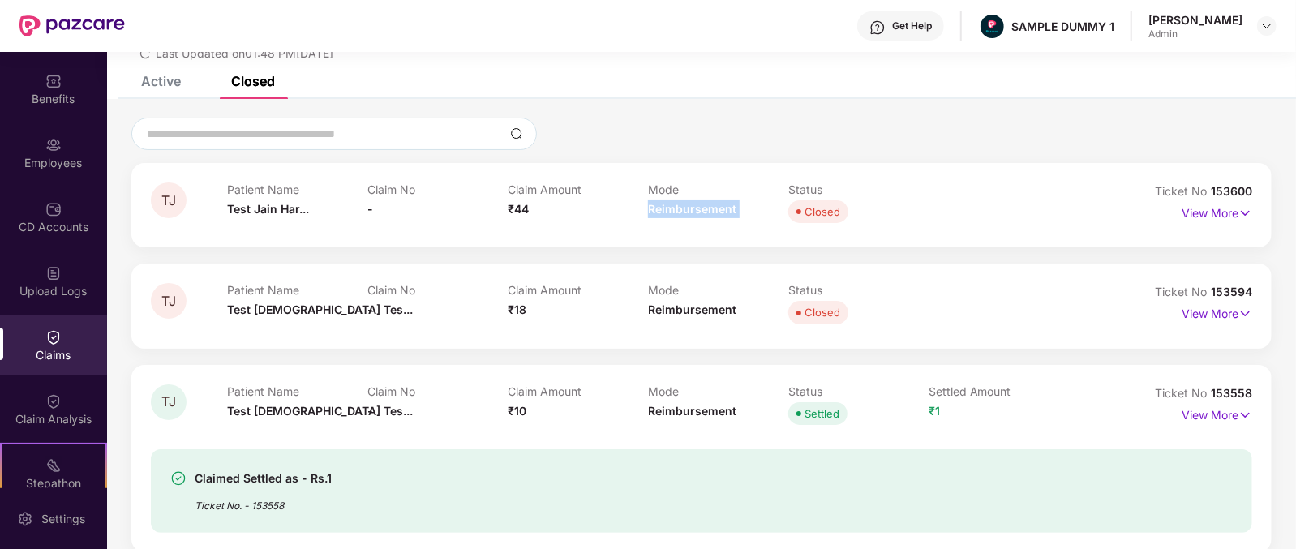
click at [686, 220] on div "Mode Reimbursement" at bounding box center [718, 205] width 140 height 45
click at [1188, 212] on p "View More" at bounding box center [1217, 211] width 71 height 22
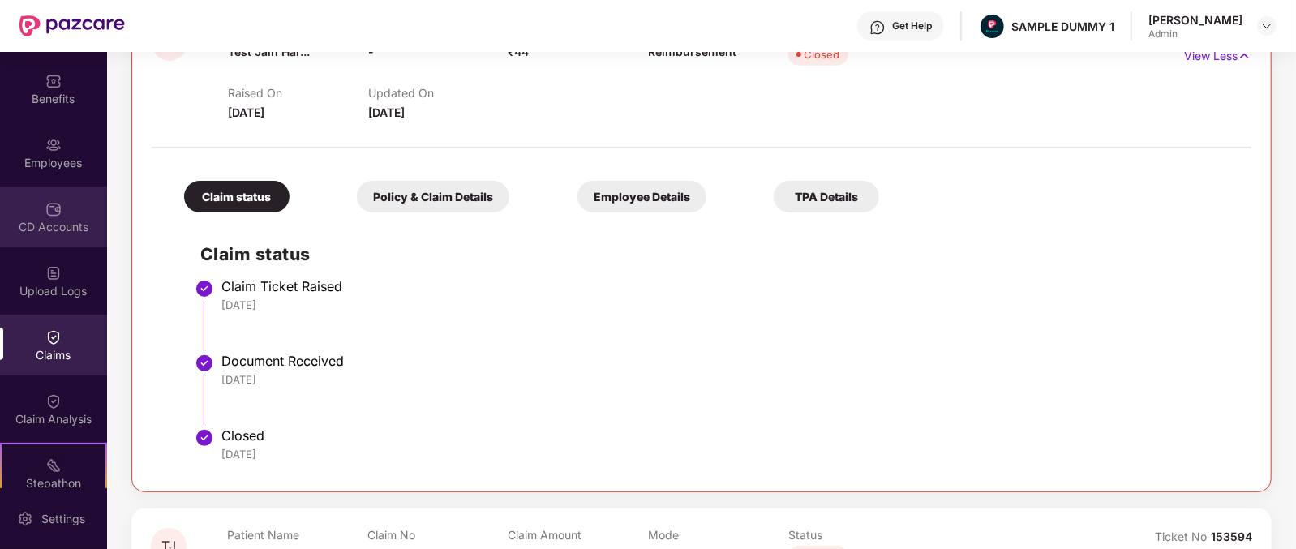
scroll to position [269, 0]
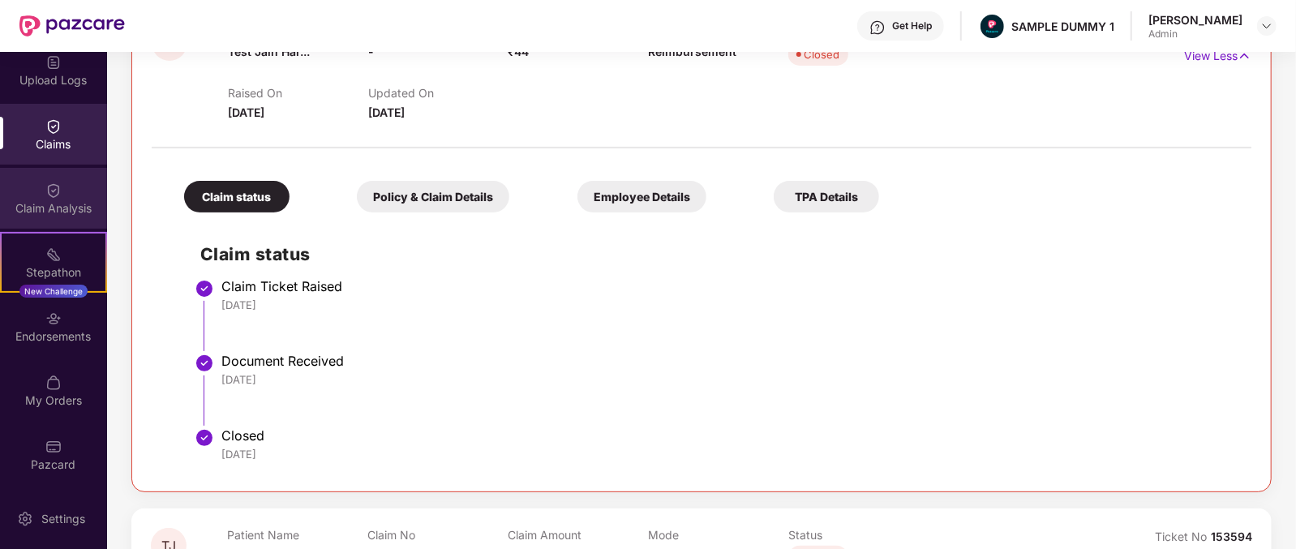
click at [66, 191] on div "Claim Analysis" at bounding box center [53, 198] width 107 height 61
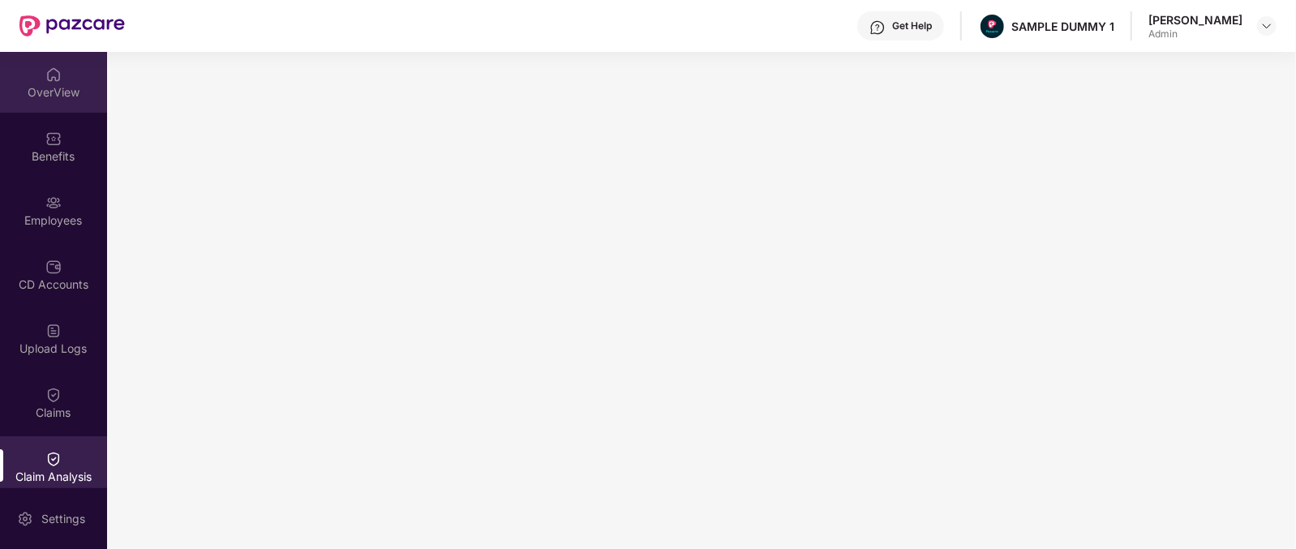
click at [57, 67] on img at bounding box center [53, 75] width 16 height 16
